Goal: Task Accomplishment & Management: Use online tool/utility

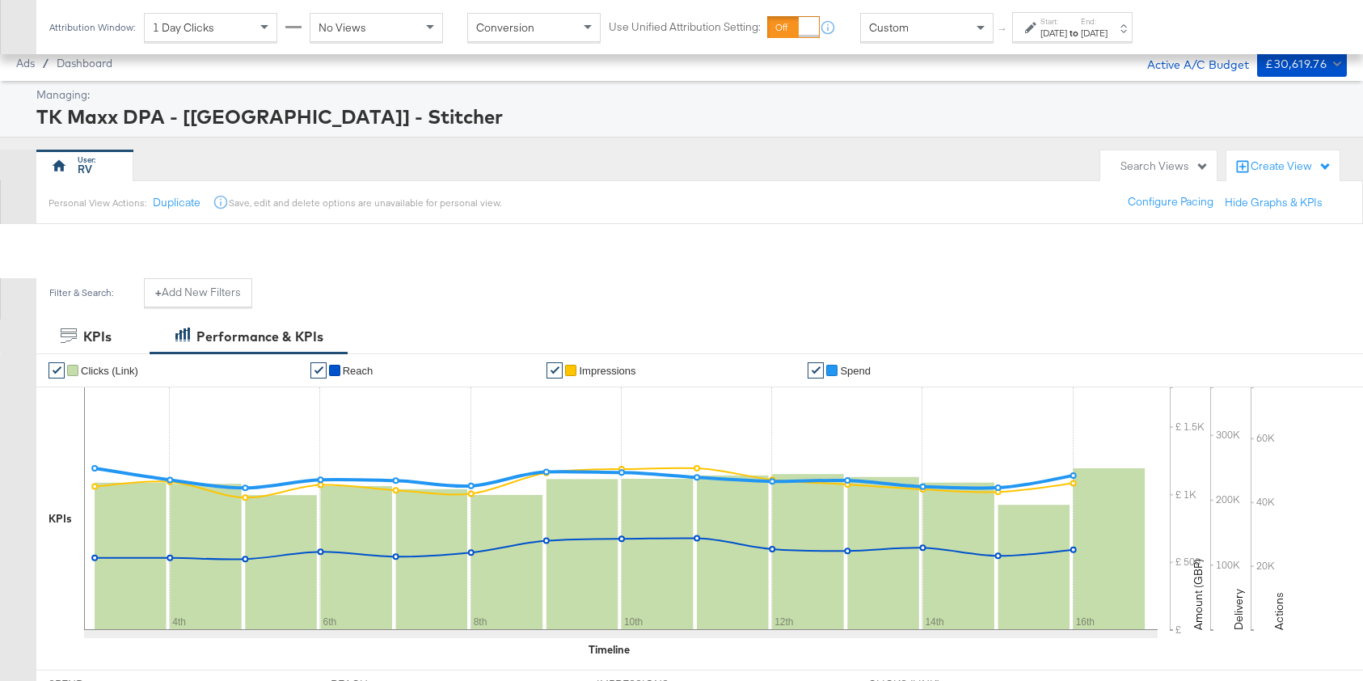
scroll to position [631, 0]
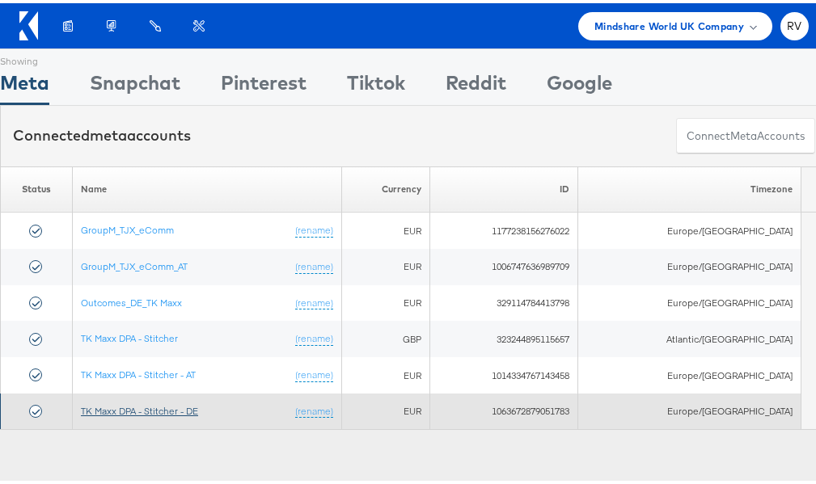
click at [146, 403] on link "TK Maxx DPA - Stitcher - DE" at bounding box center [139, 408] width 117 height 12
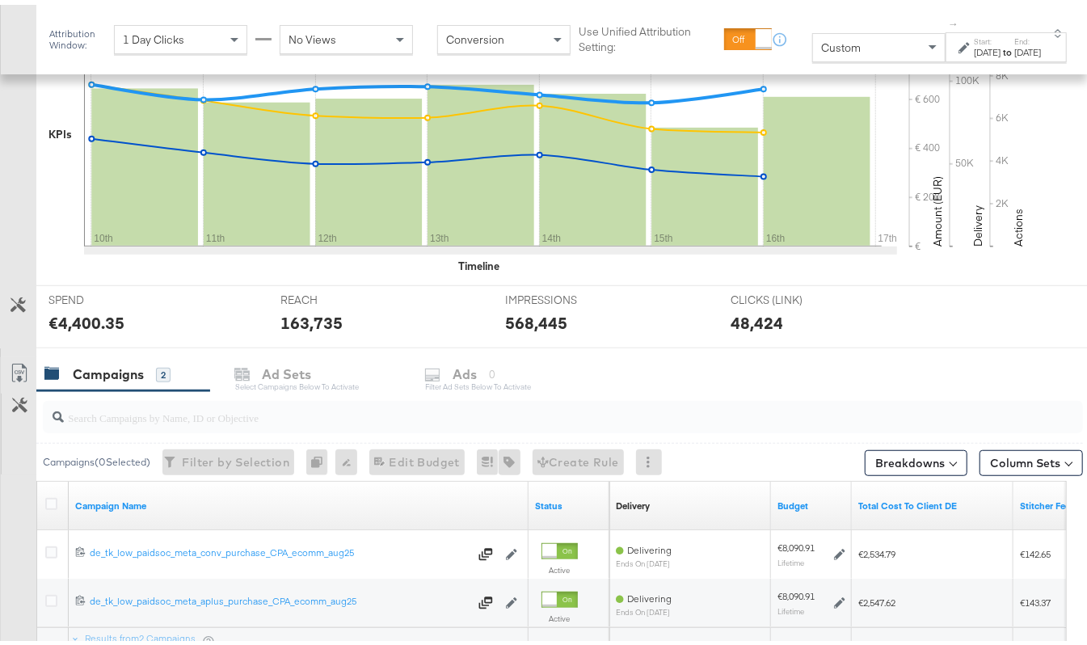
scroll to position [553, 0]
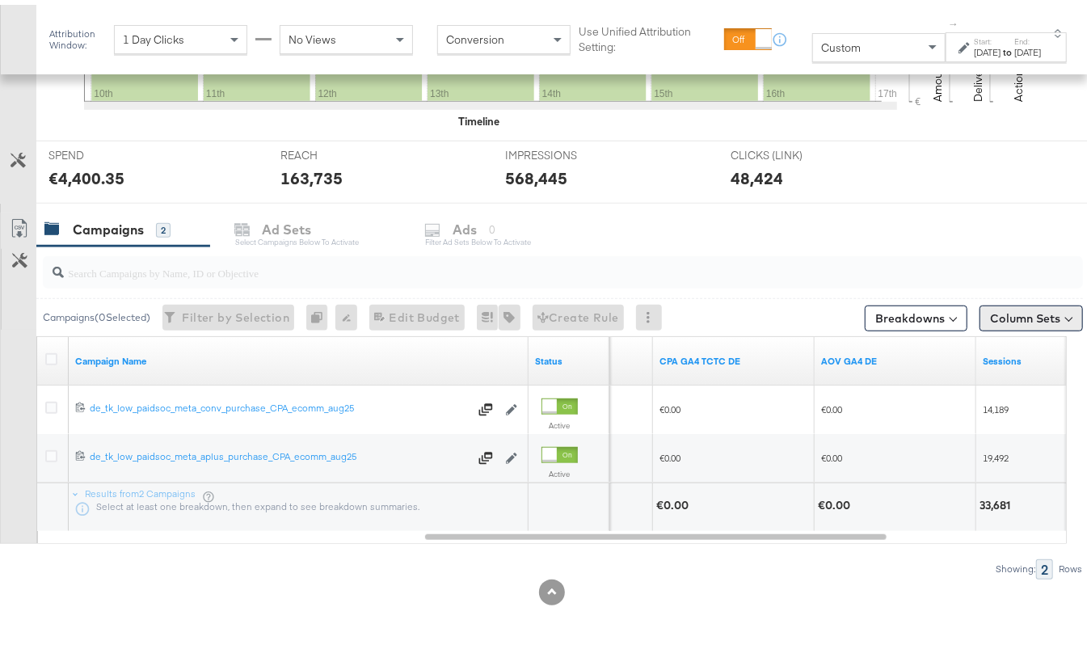
click at [1035, 314] on button "Column Sets" at bounding box center [1031, 314] width 103 height 26
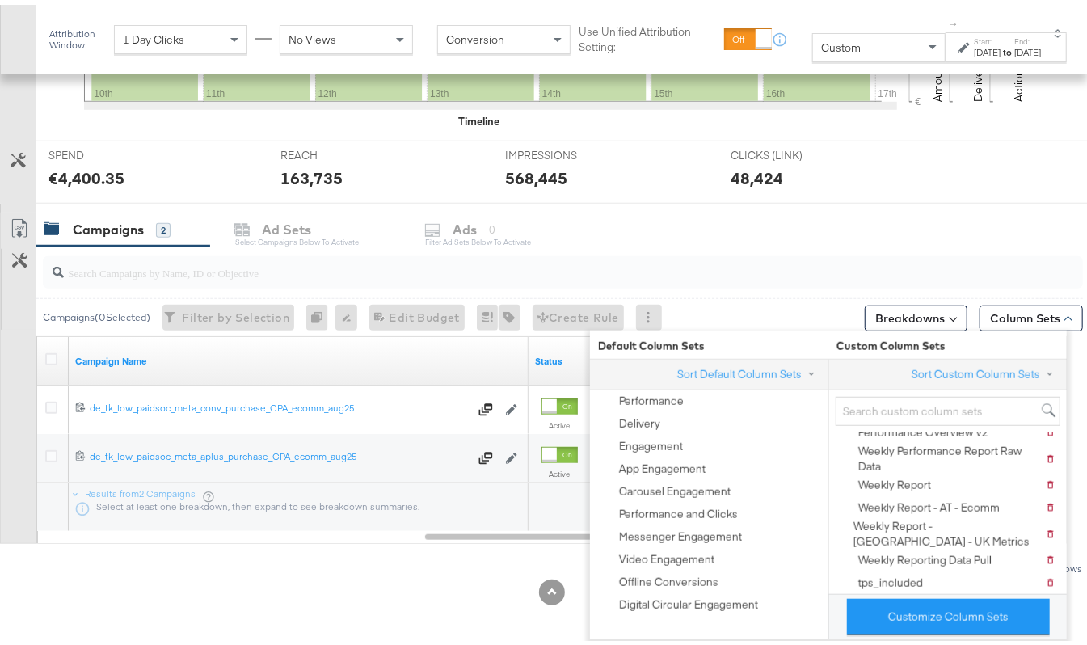
scroll to position [108, 0]
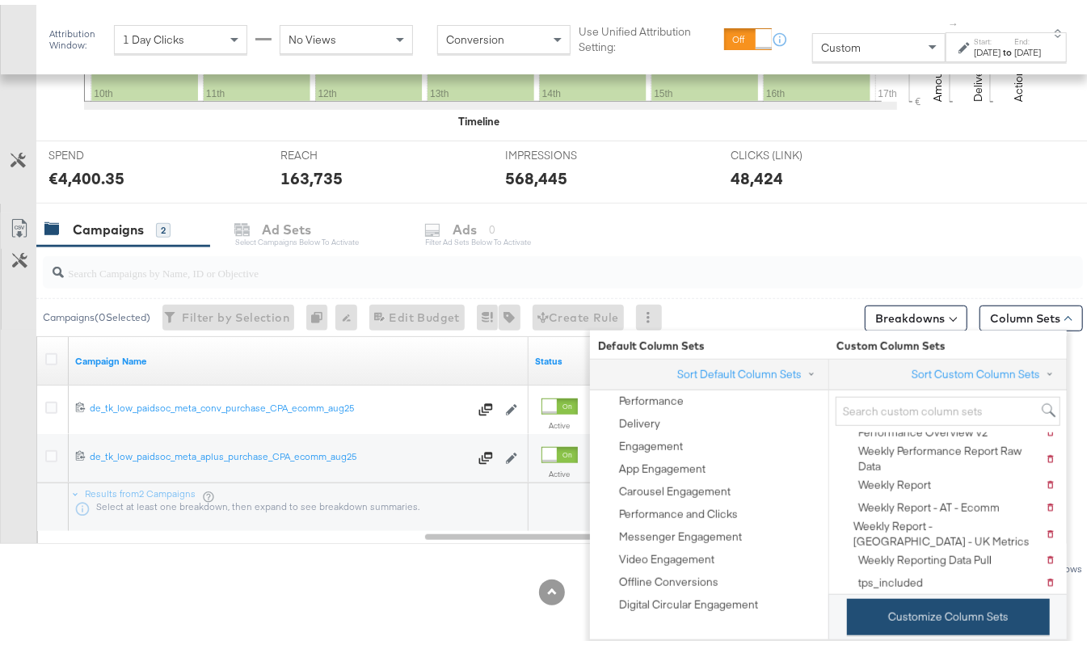
click at [897, 626] on button "Customize Column Sets" at bounding box center [948, 612] width 203 height 36
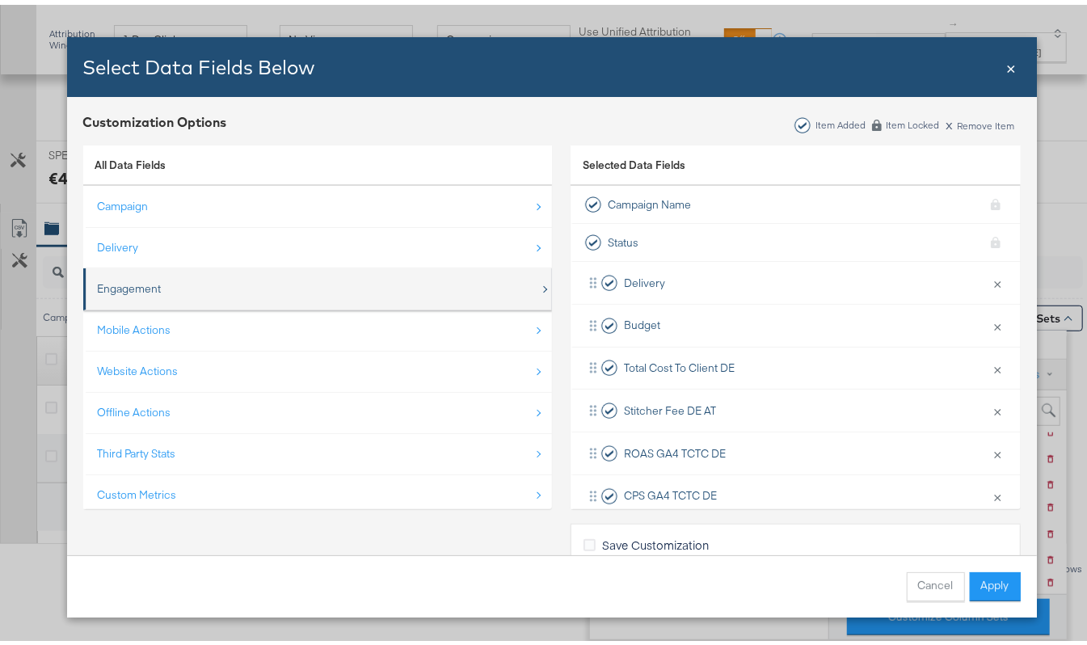
scroll to position [24, 0]
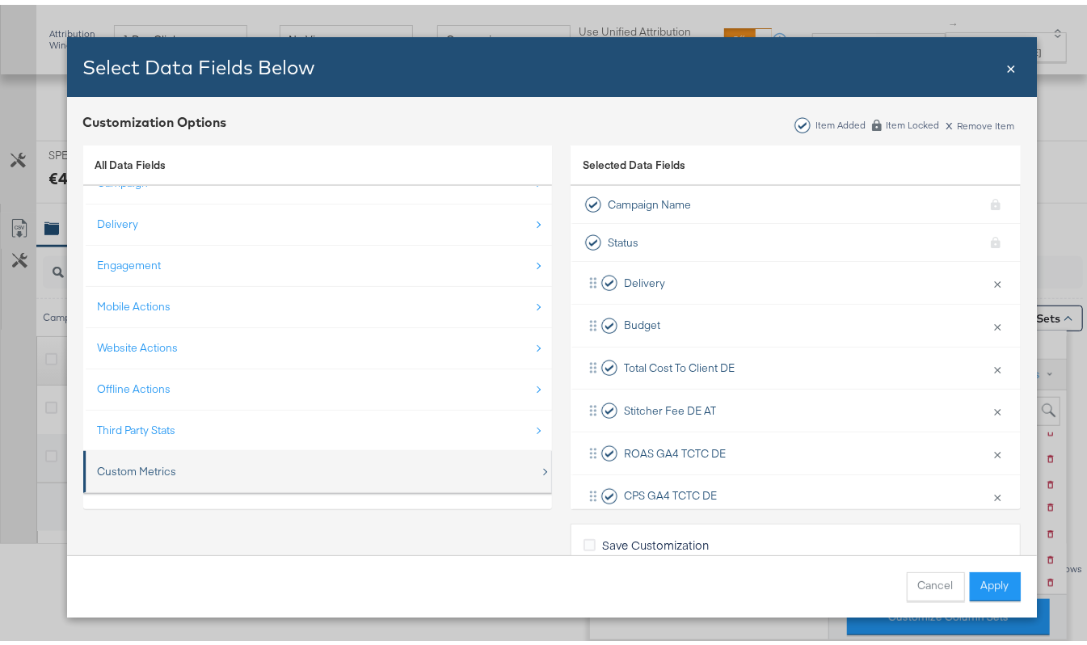
click at [130, 474] on div "Custom Metrics" at bounding box center [137, 466] width 79 height 15
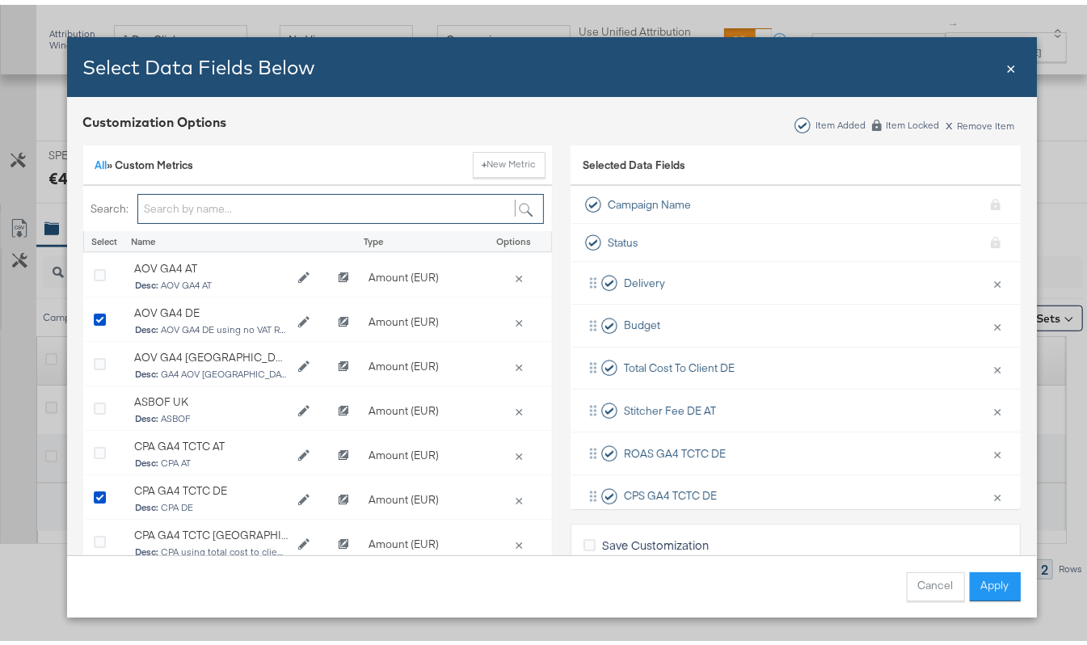
click at [171, 196] on input "Bulk Add Locations Modal" at bounding box center [340, 204] width 407 height 30
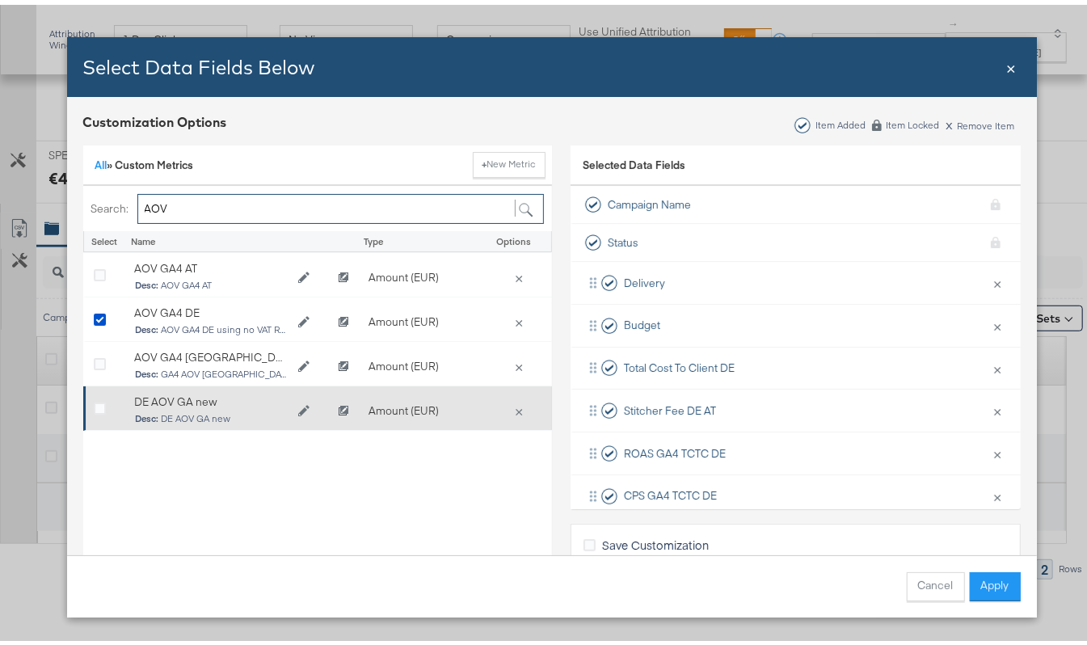
type input "AOV"
click at [170, 406] on div "DE AOV GA new Desc: DE AOV GA new" at bounding box center [211, 406] width 154 height 32
click at [95, 403] on icon "Bulk Add Locations Modal" at bounding box center [100, 405] width 12 height 12
click at [0, 0] on input "Bulk Add Locations Modal" at bounding box center [0, 0] width 0 height 0
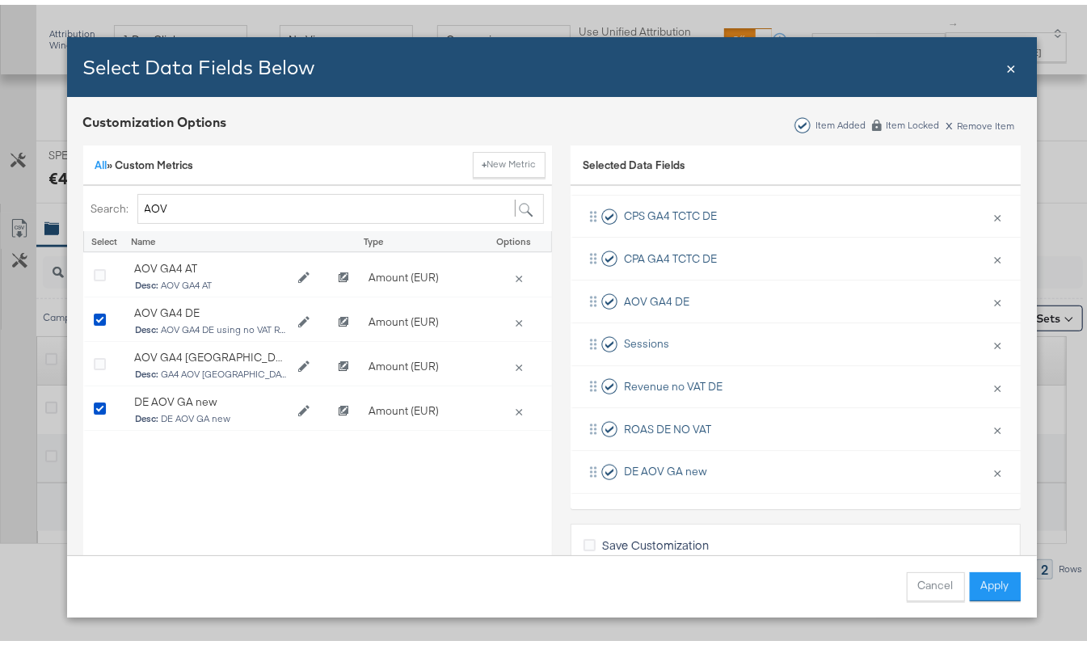
scroll to position [36, 0]
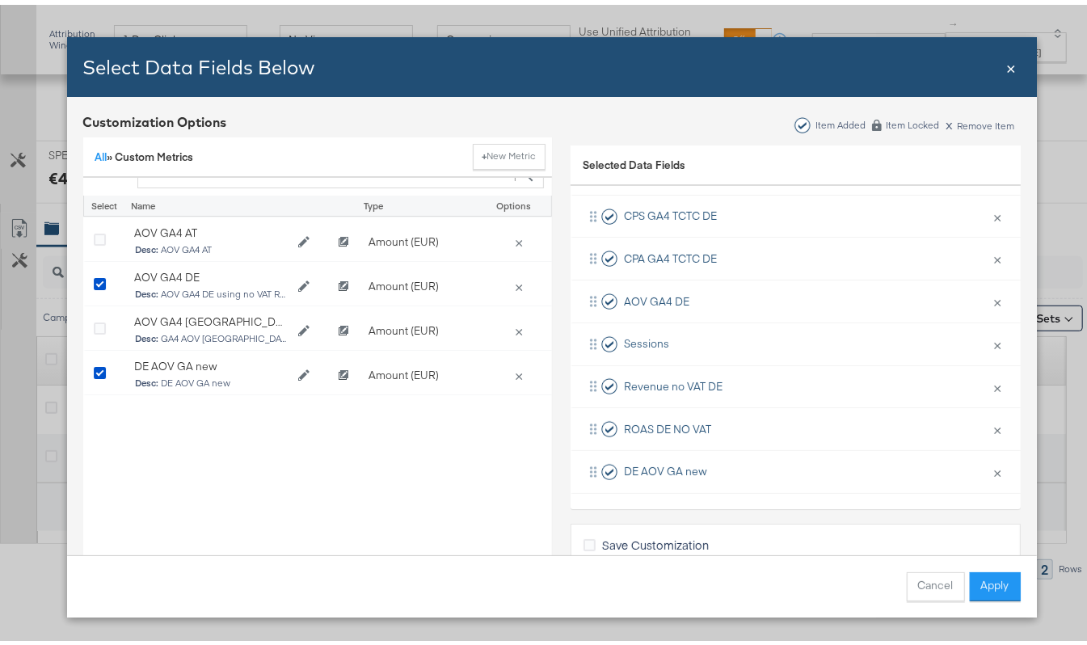
click at [821, 543] on div "Save Customization" at bounding box center [796, 542] width 424 height 21
click at [974, 593] on button "Apply" at bounding box center [995, 581] width 51 height 29
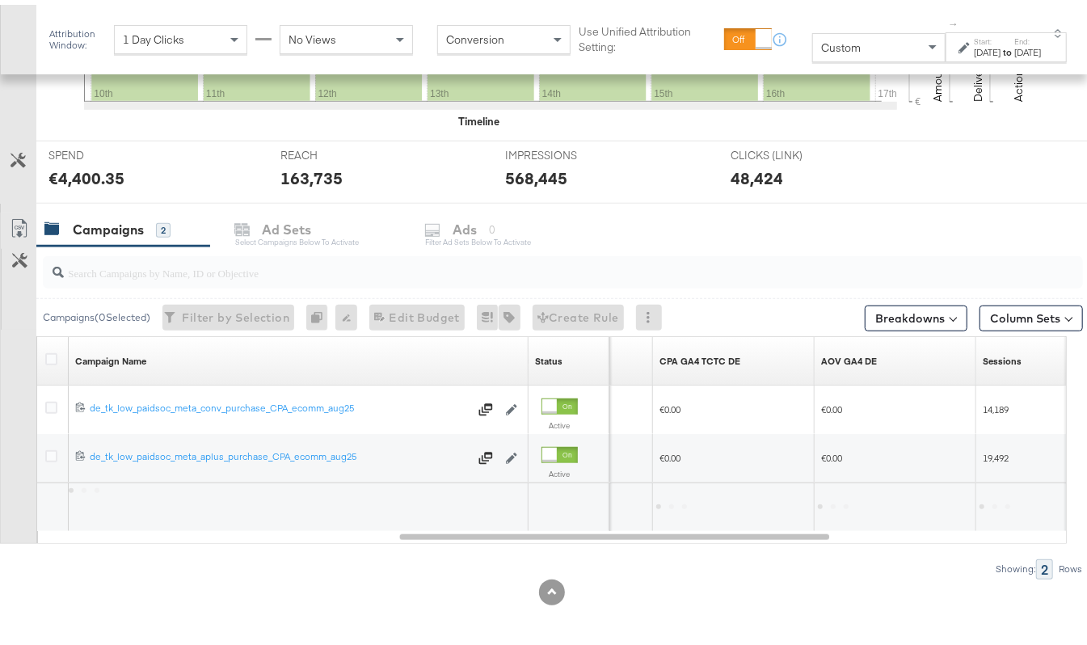
scroll to position [0, 0]
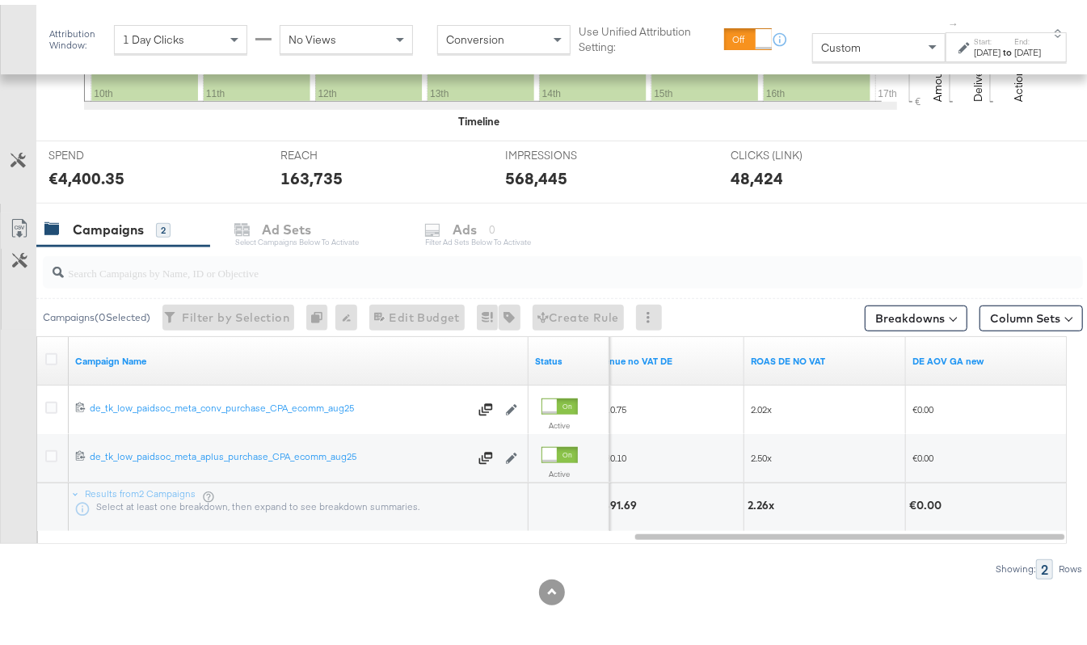
click at [949, 315] on span at bounding box center [952, 312] width 7 height 7
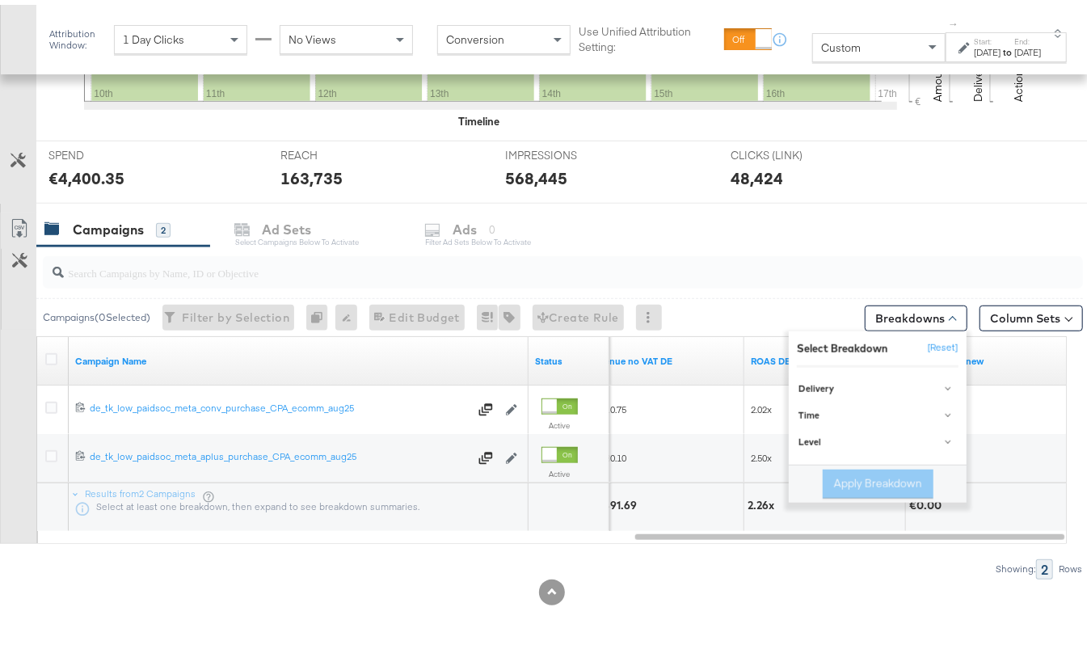
click at [1061, 301] on div "Column Sets" at bounding box center [1031, 314] width 103 height 26
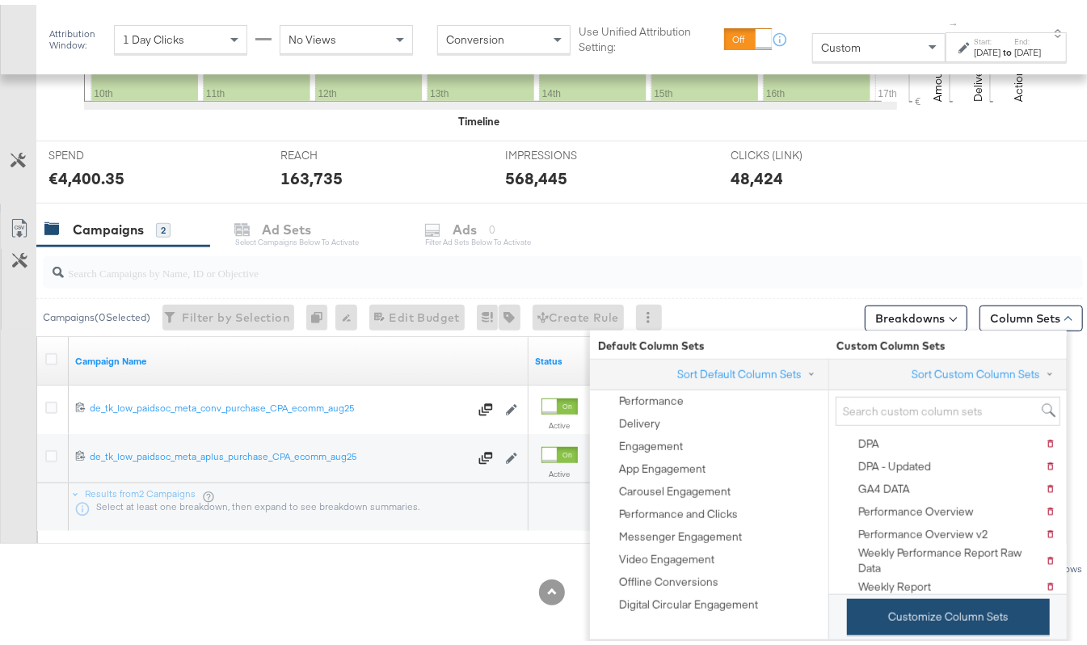
click at [864, 606] on button "Customize Column Sets" at bounding box center [948, 612] width 203 height 36
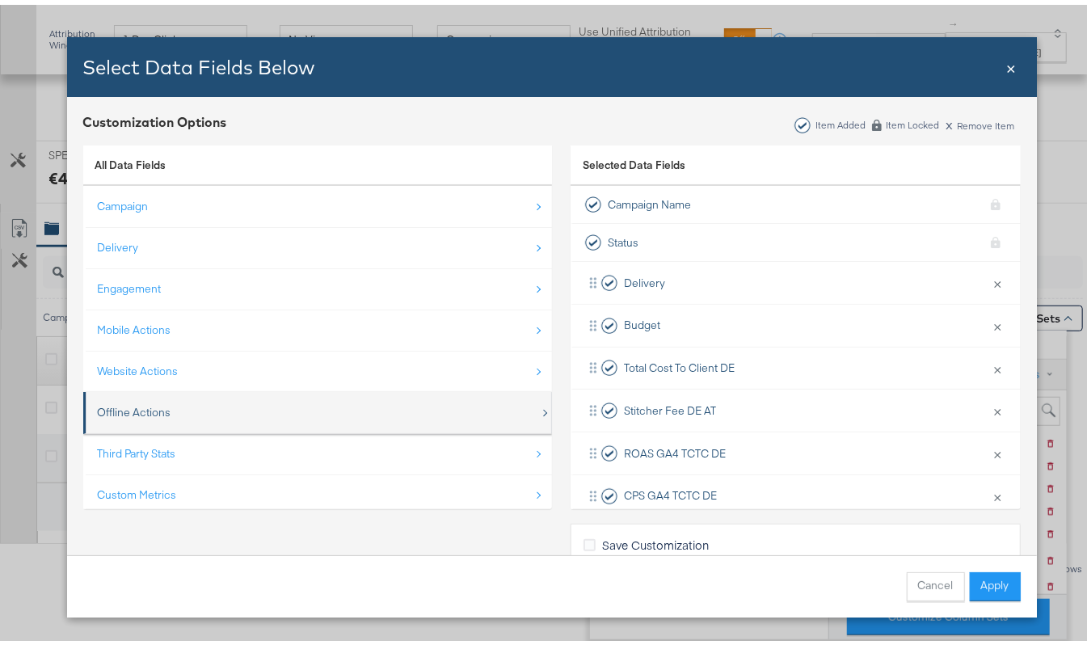
scroll to position [24, 0]
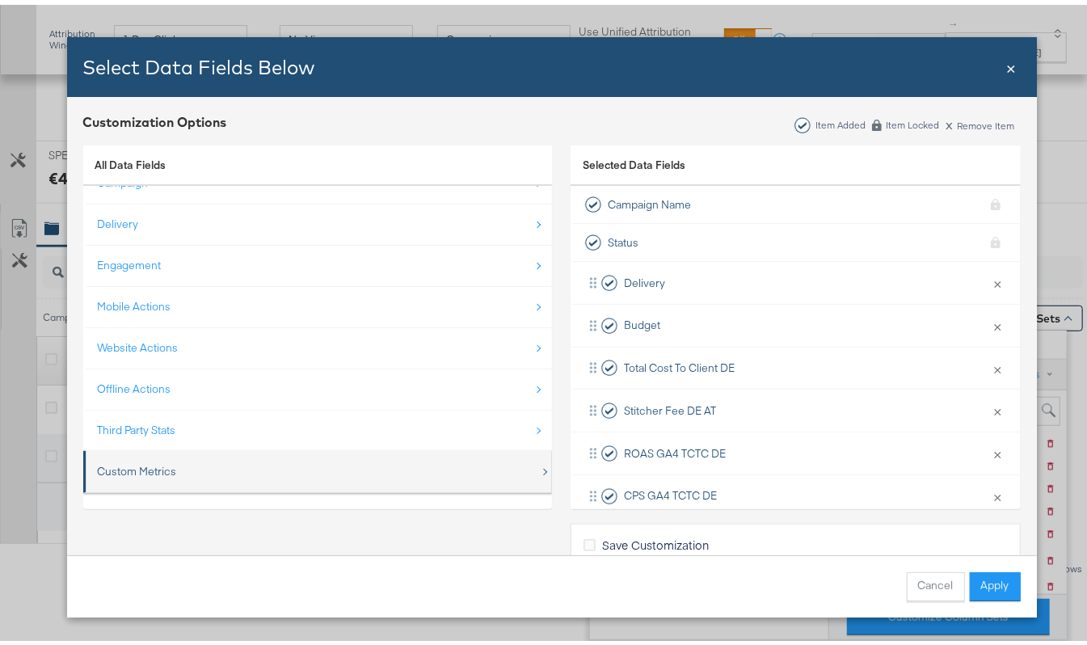
click at [111, 466] on div "Custom Metrics" at bounding box center [137, 466] width 79 height 15
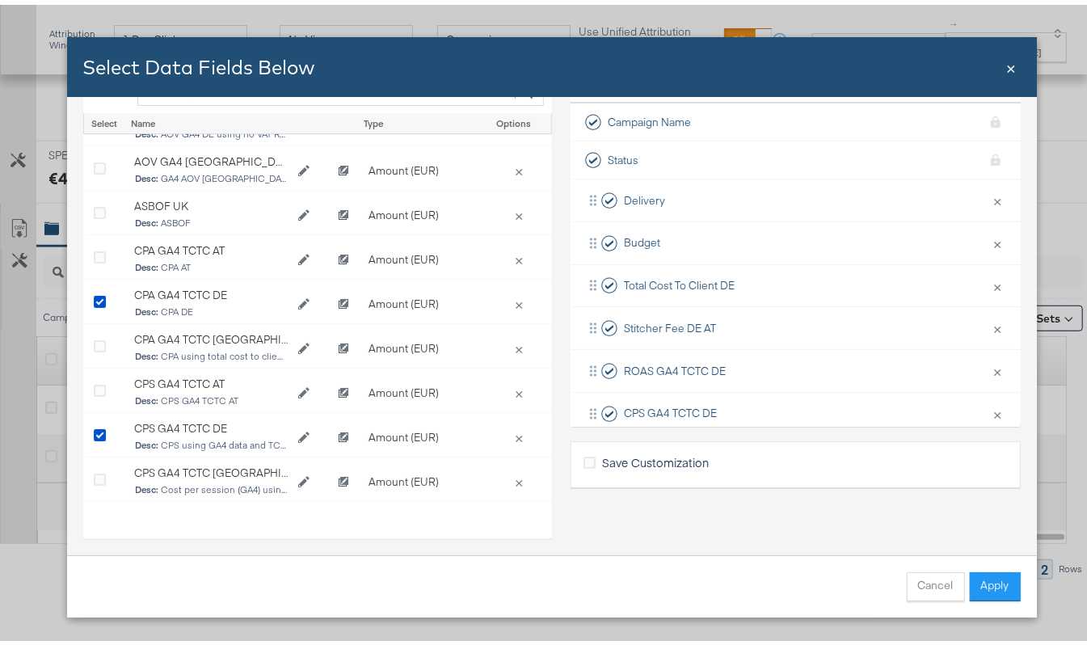
scroll to position [0, 0]
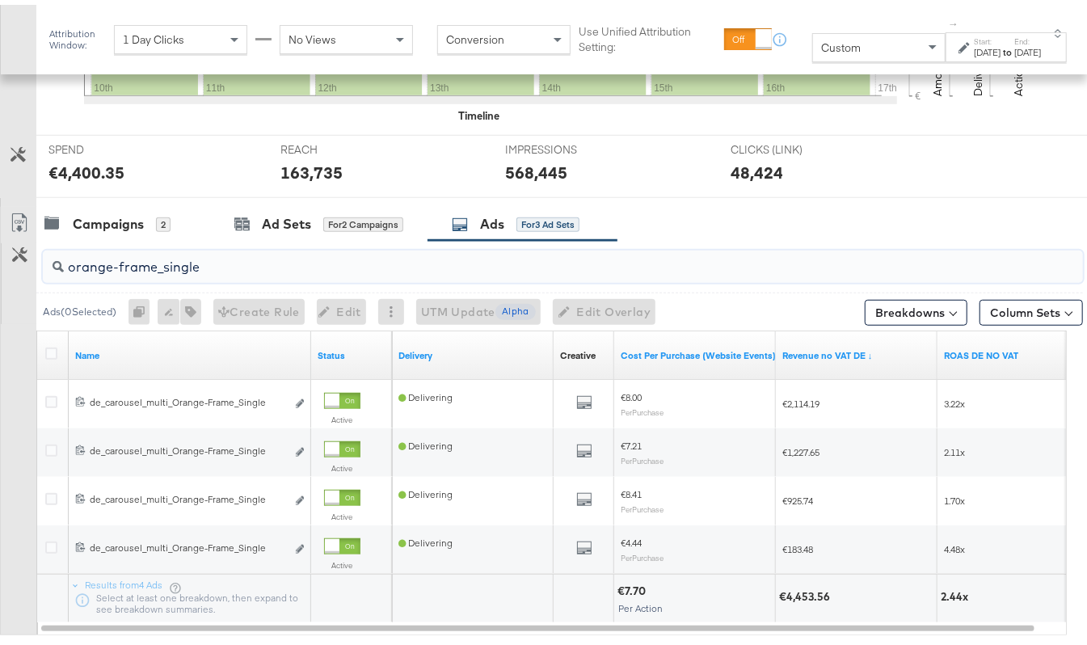
scroll to position [556, 0]
